Goal: Information Seeking & Learning: Find specific fact

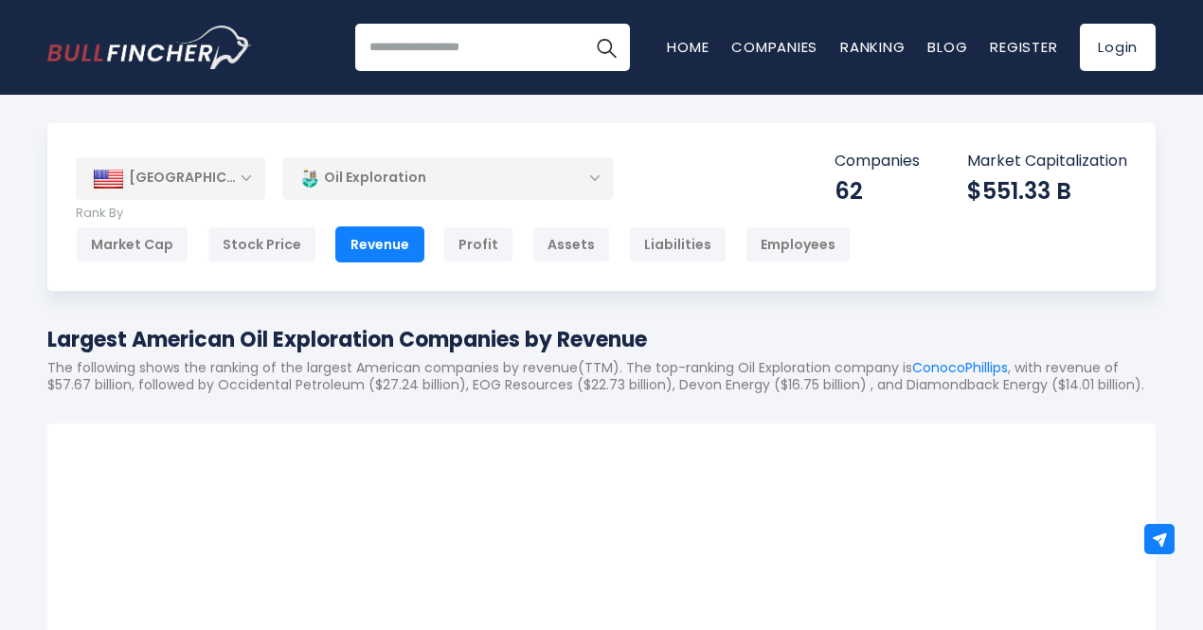
drag, startPoint x: 47, startPoint y: 336, endPoint x: 685, endPoint y: 343, distance: 637.6
click at [685, 343] on h1 "Largest American Oil Exploration Companies by Revenue" at bounding box center [601, 339] width 1108 height 31
copy h1 "Largest American Oil Exploration Companies by Revenue"
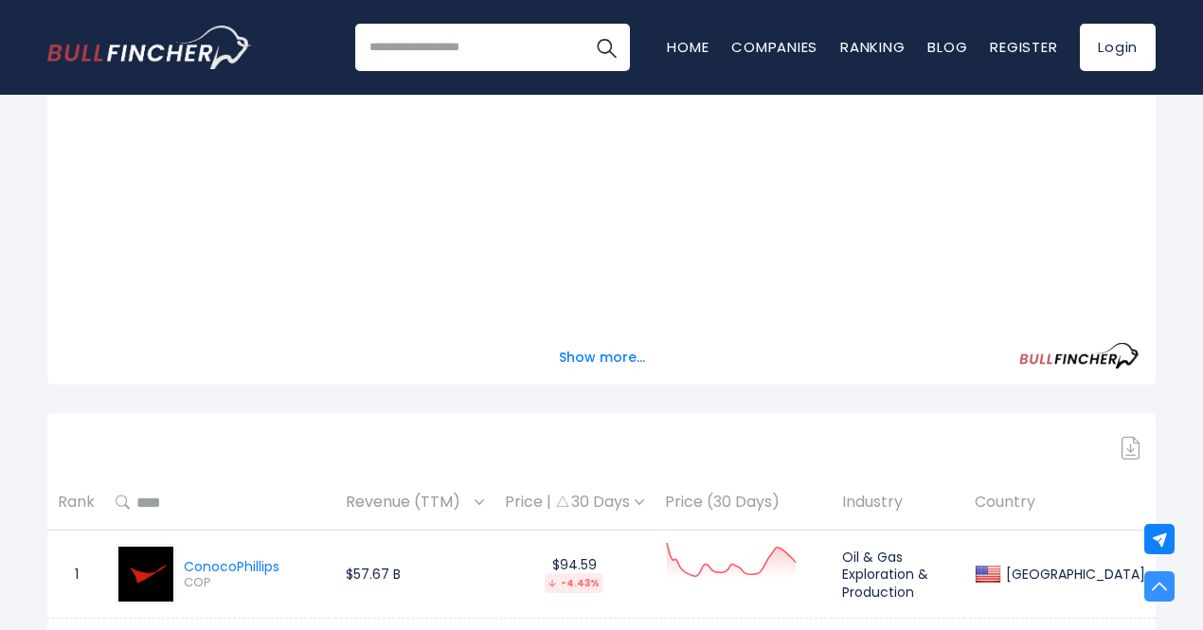
scroll to position [884, 0]
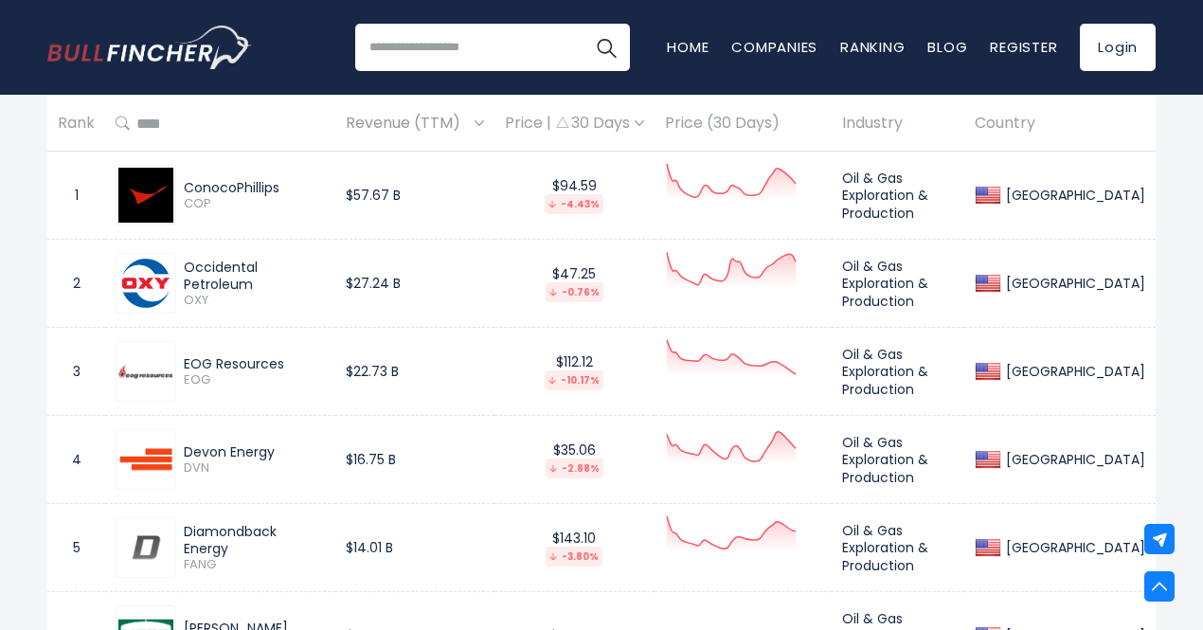
drag, startPoint x: 291, startPoint y: 213, endPoint x: 187, endPoint y: 213, distance: 104.2
click at [187, 213] on div "ConocoPhillips COP" at bounding box center [220, 195] width 209 height 61
copy div "ConocoPhillips"
drag, startPoint x: 343, startPoint y: 300, endPoint x: 188, endPoint y: 299, distance: 155.4
click at [188, 293] on div "Occidental Petroleum" at bounding box center [254, 276] width 141 height 34
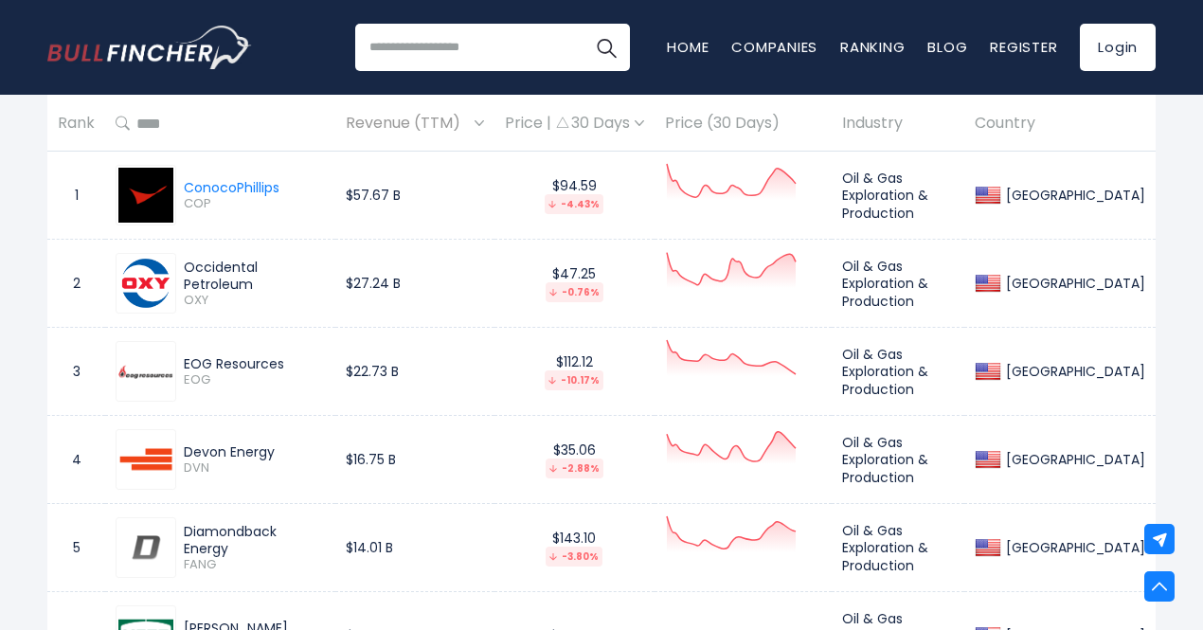
copy div "Occidental Petroleum"
drag, startPoint x: 291, startPoint y: 378, endPoint x: 184, endPoint y: 384, distance: 107.2
click at [184, 372] on div "EOG Resources" at bounding box center [254, 363] width 141 height 17
copy div "EOG Resources"
drag, startPoint x: 275, startPoint y: 477, endPoint x: 176, endPoint y: 477, distance: 98.5
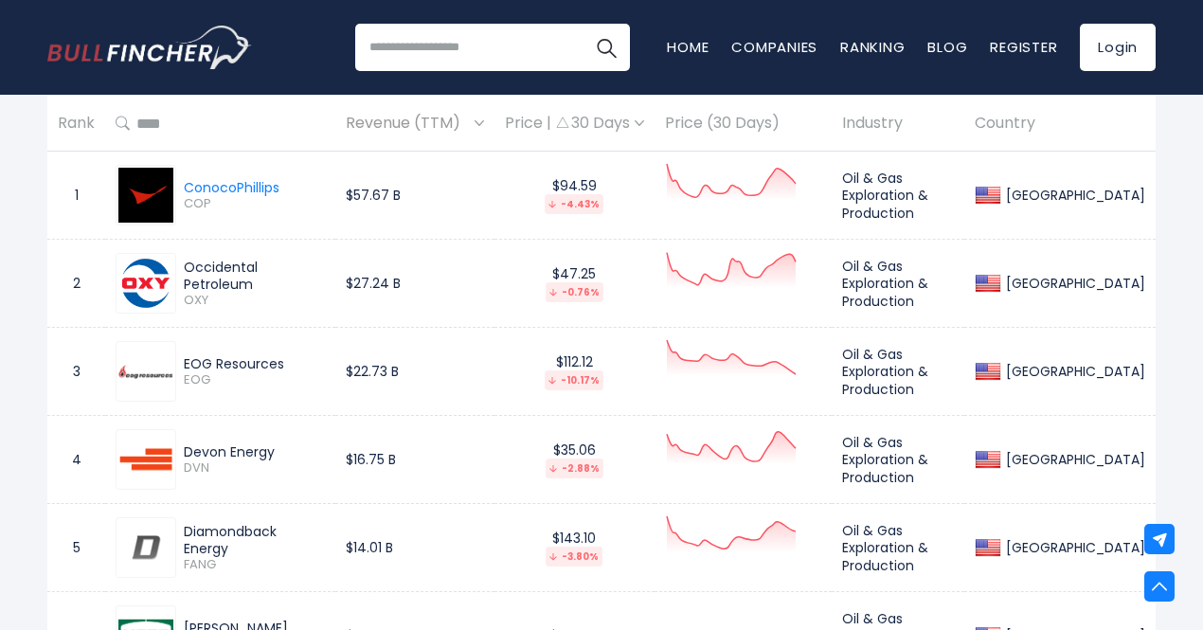
click at [176, 477] on div "Devon Energy DVN" at bounding box center [250, 459] width 149 height 33
copy div "Devon Energy"
drag, startPoint x: 326, startPoint y: 558, endPoint x: 174, endPoint y: 556, distance: 151.6
click at [174, 556] on div "Diamondback Energy FANG" at bounding box center [220, 547] width 209 height 61
copy div "Diamondback Energy"
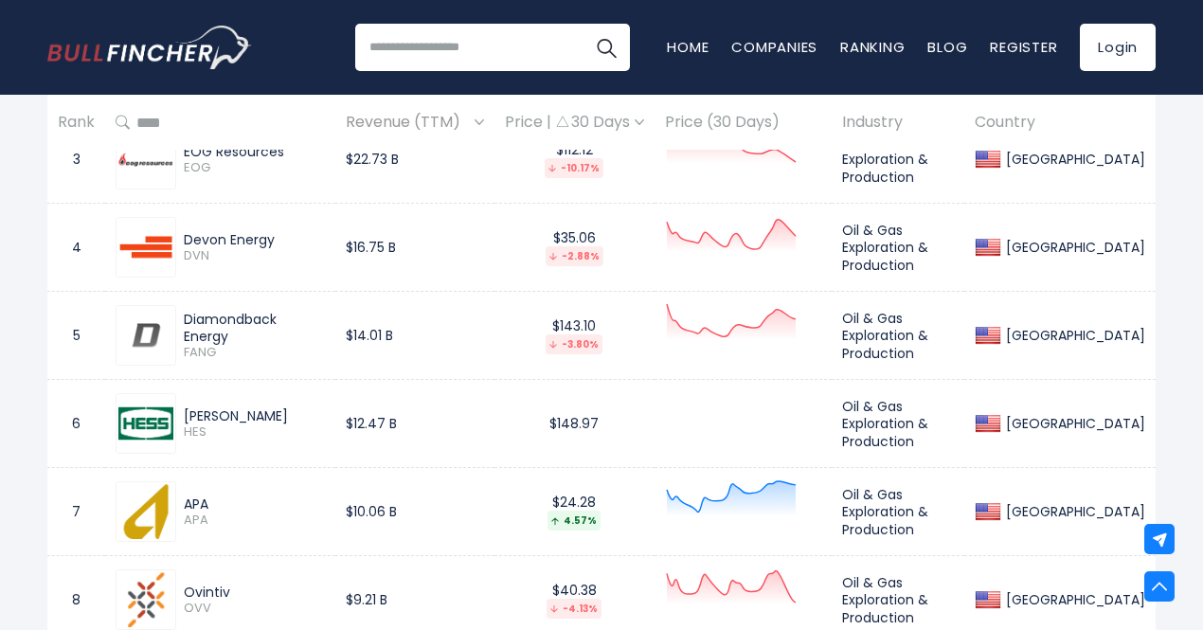
scroll to position [1105, 0]
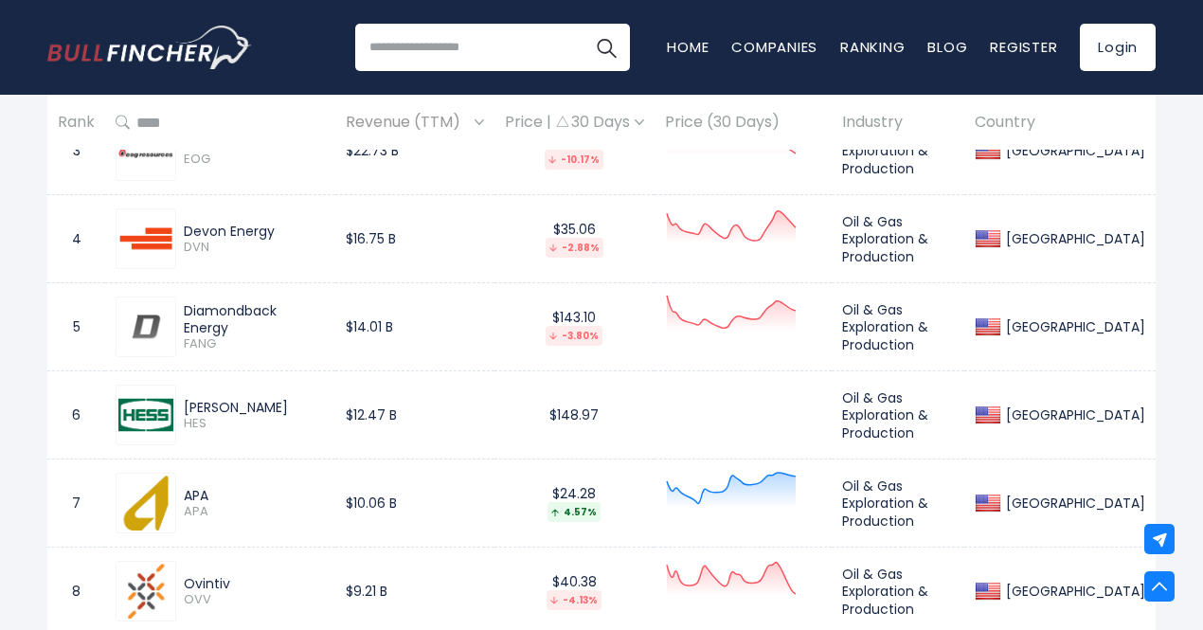
drag, startPoint x: 220, startPoint y: 425, endPoint x: 177, endPoint y: 427, distance: 42.7
click at [177, 427] on div "[PERSON_NAME] HES" at bounding box center [250, 415] width 149 height 33
copy div "[PERSON_NAME]"
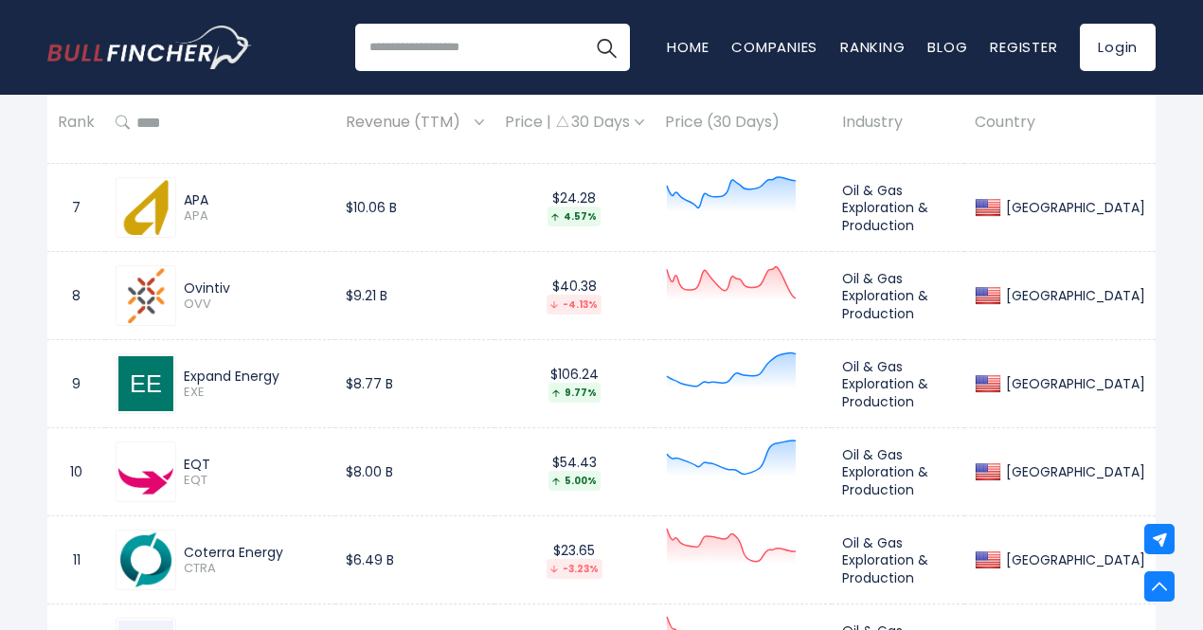
scroll to position [1547, 0]
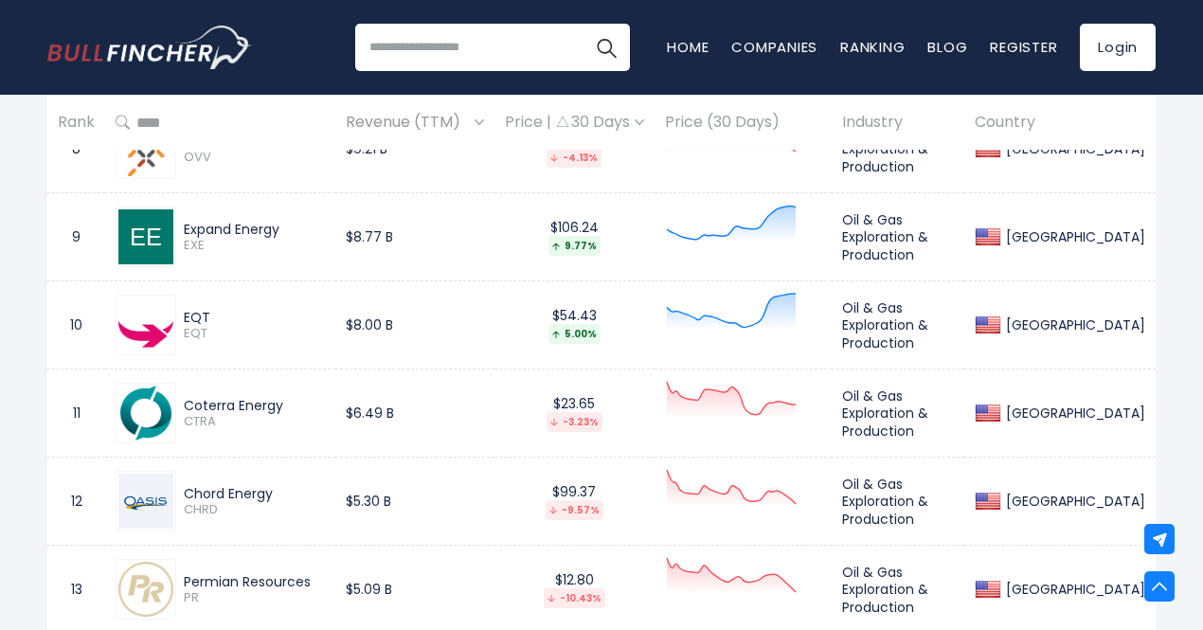
drag, startPoint x: 236, startPoint y: 164, endPoint x: 178, endPoint y: 164, distance: 57.8
click at [178, 164] on div "Ovintiv OVV" at bounding box center [250, 149] width 149 height 33
copy div "Ovintiv"
drag, startPoint x: 299, startPoint y: 247, endPoint x: 180, endPoint y: 251, distance: 119.4
click at [180, 251] on div "Expand Energy EXE" at bounding box center [250, 237] width 149 height 33
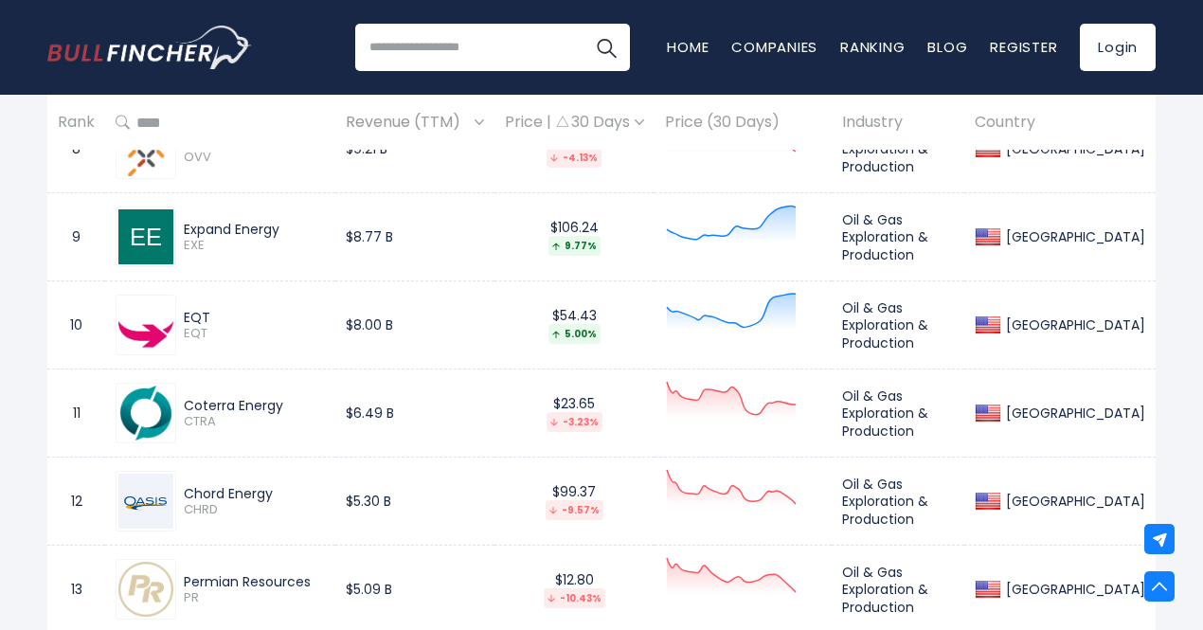
copy div "Expand Energy"
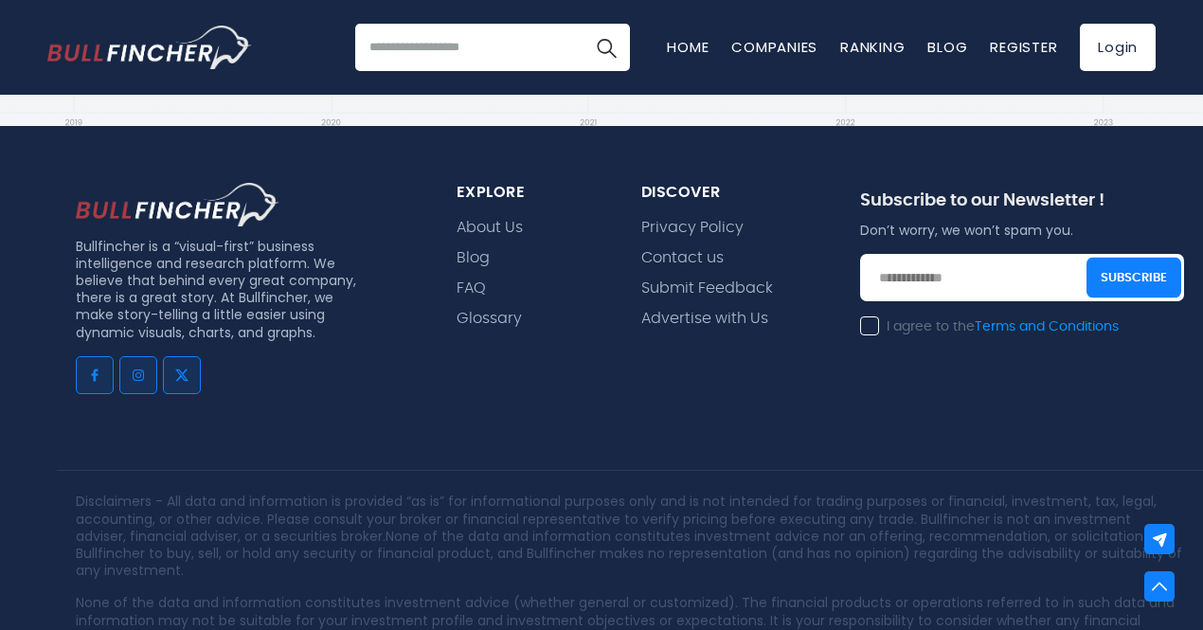
scroll to position [6859, 0]
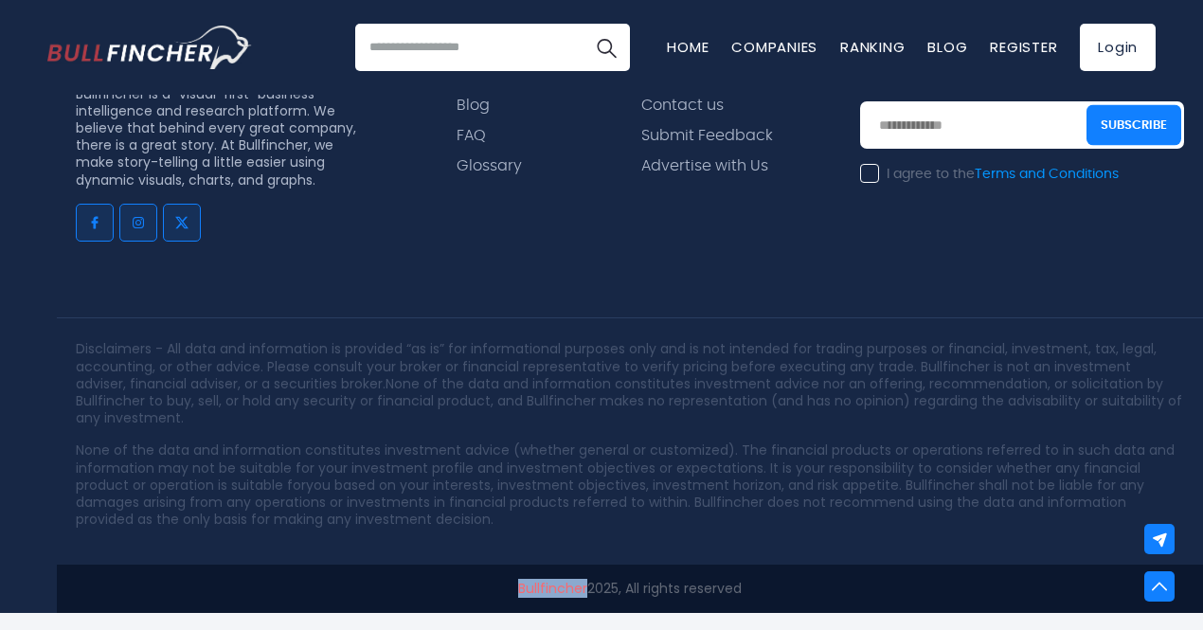
drag, startPoint x: 510, startPoint y: 585, endPoint x: 582, endPoint y: 585, distance: 72.0
click at [582, 585] on p "Bullfincher 2025, All rights reserved" at bounding box center [630, 588] width 1108 height 17
copy link "Bullfincher"
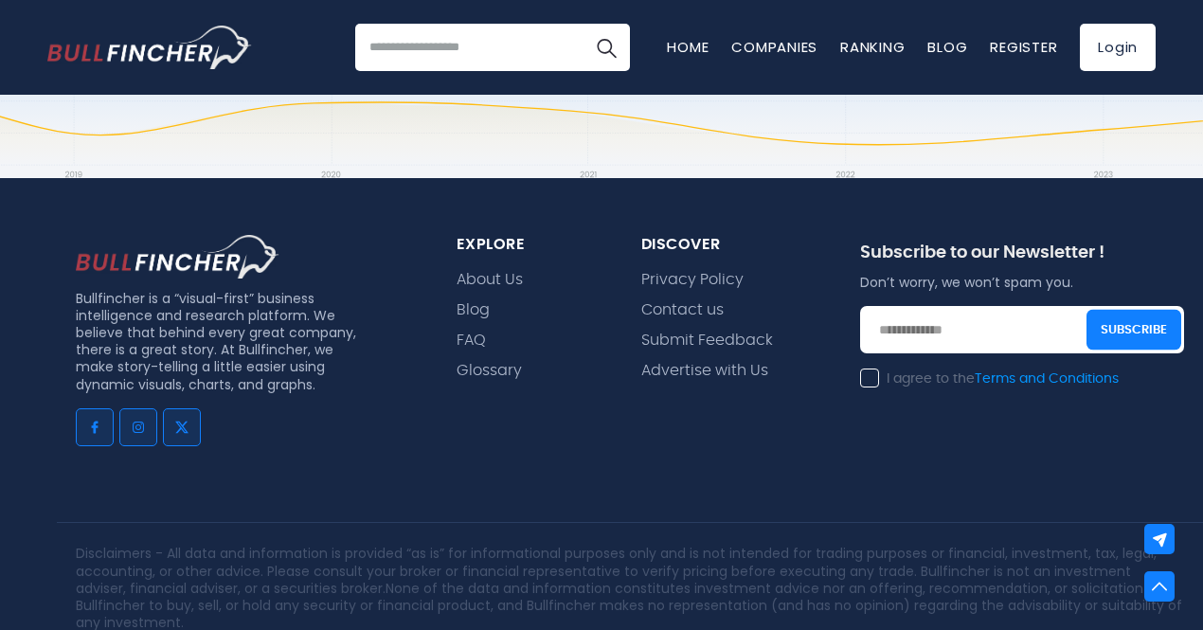
scroll to position [6638, 0]
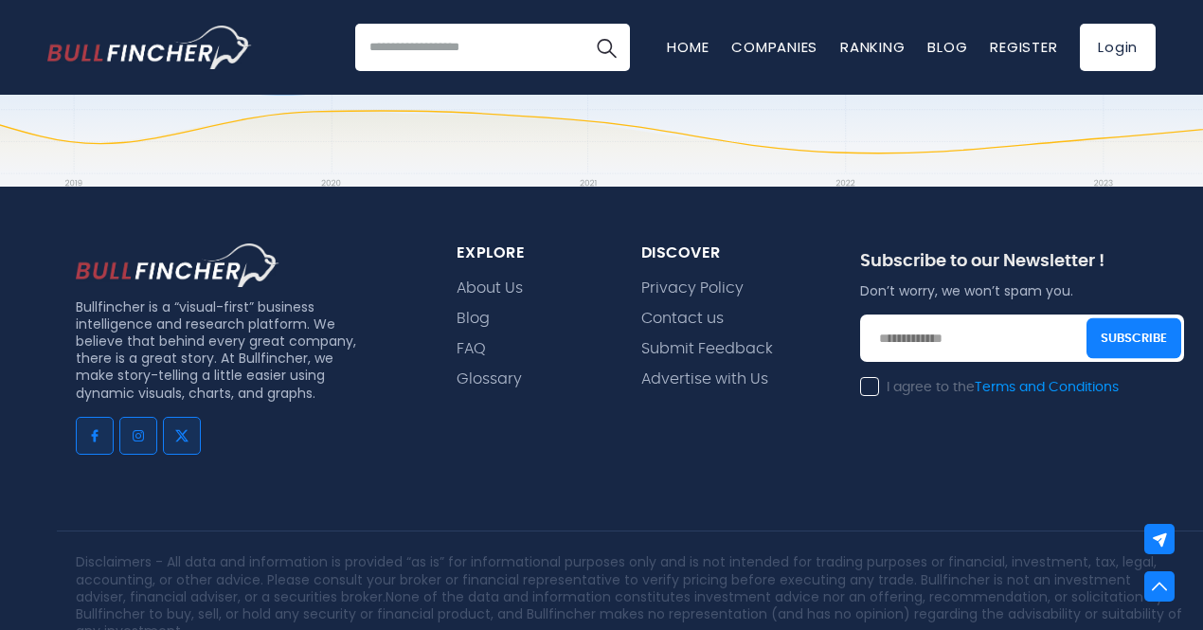
click at [99, 312] on p "Bullfincher is a “visual-first” business intelligence and research platform. We…" at bounding box center [220, 349] width 288 height 103
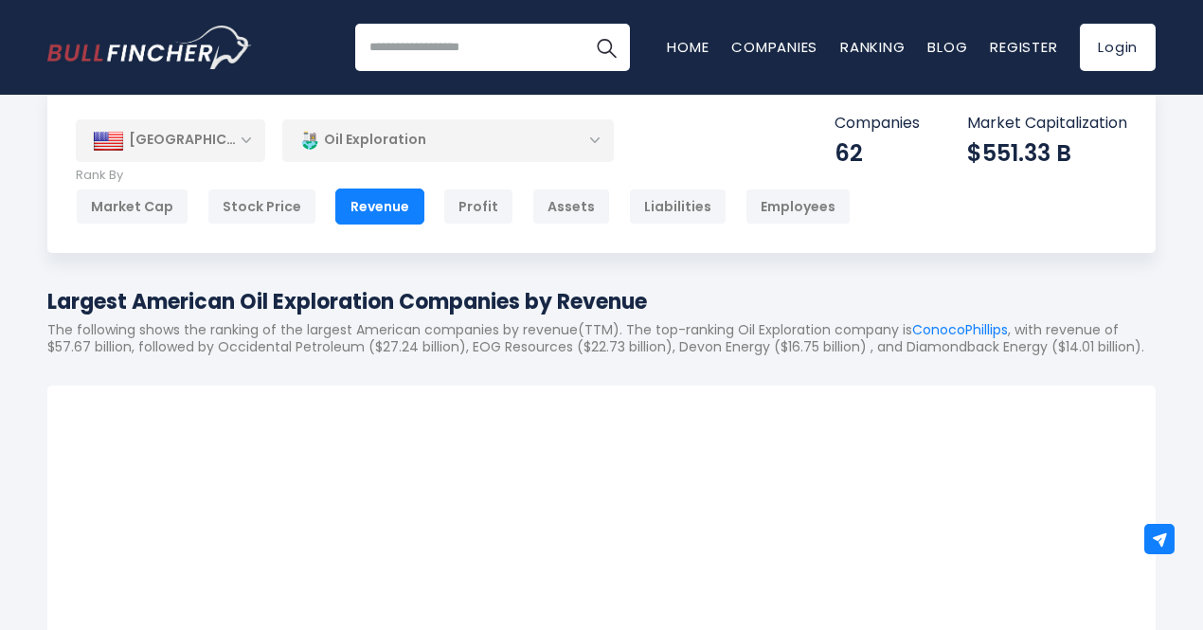
scroll to position [0, 0]
